Goal: Find specific page/section: Find specific page/section

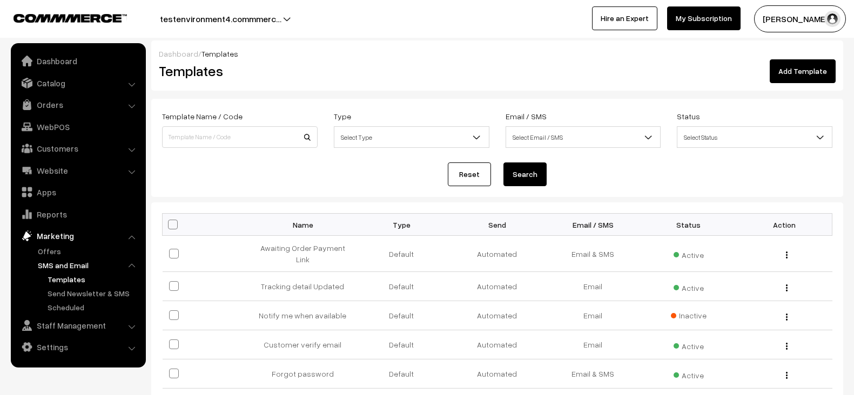
scroll to position [3, 0]
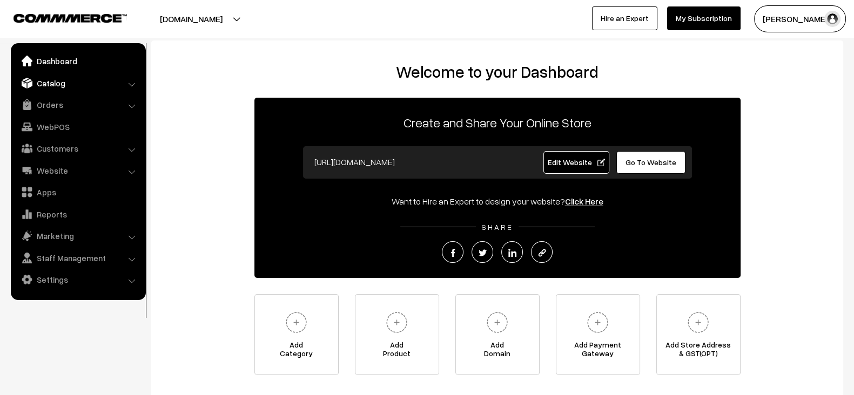
click at [70, 80] on link "Catalog" at bounding box center [78, 82] width 129 height 19
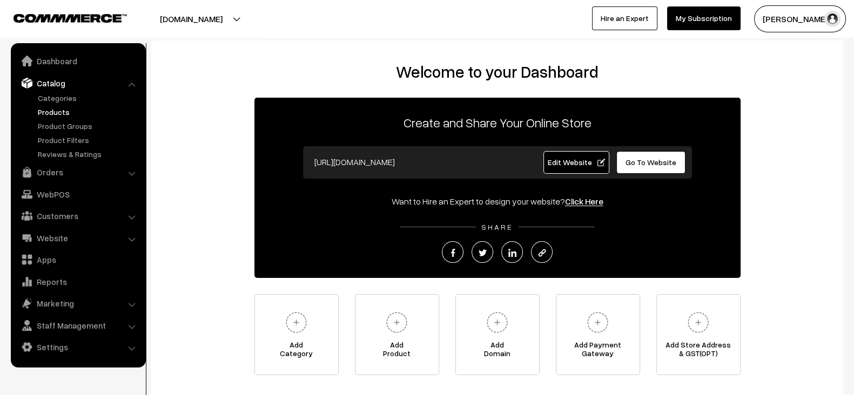
click at [48, 115] on link "Products" at bounding box center [88, 111] width 107 height 11
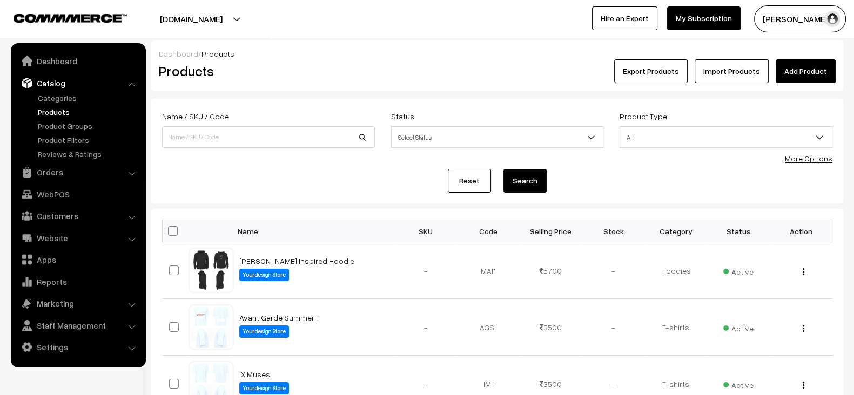
scroll to position [459, 0]
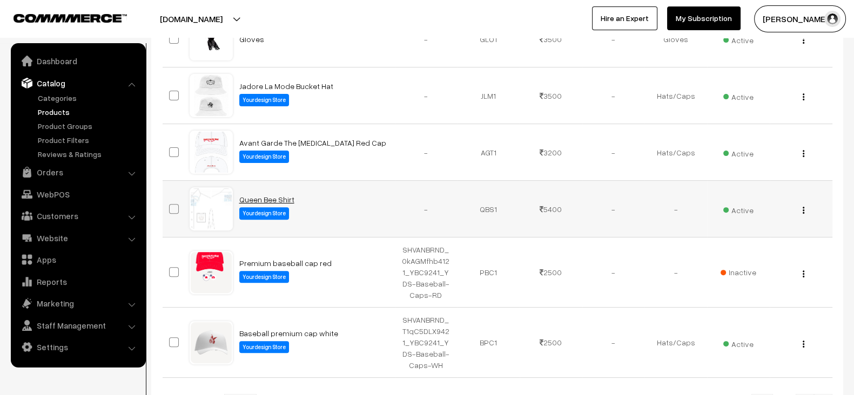
click at [270, 199] on link "Queen Bee Shirt" at bounding box center [266, 199] width 55 height 9
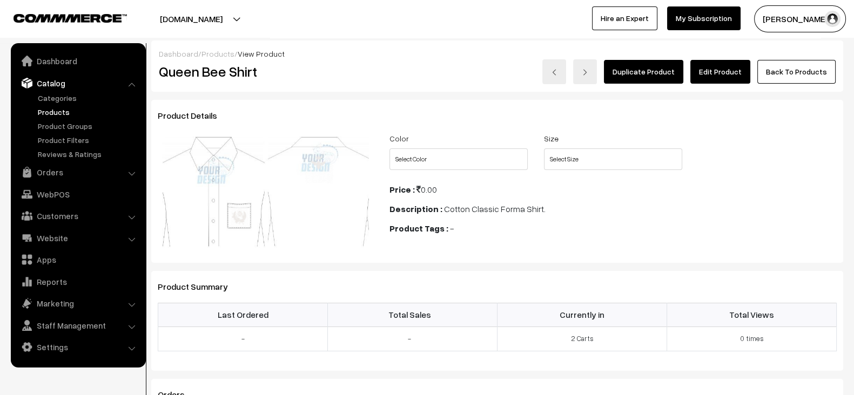
click at [230, 73] on h2 "Queen Bee Shirt" at bounding box center [266, 71] width 215 height 17
copy div "Queen Bee Shirt"
click at [230, 73] on h2 "Queen Bee Shirt" at bounding box center [266, 71] width 215 height 17
